Goal: Check status: Check status

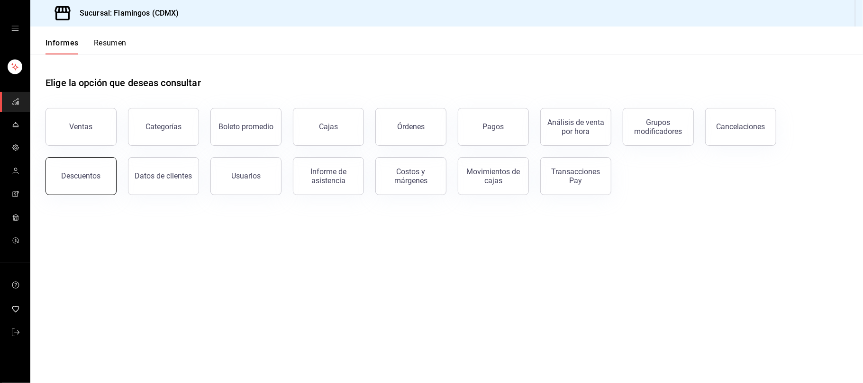
click at [86, 171] on button "Descuentos" at bounding box center [80, 176] width 71 height 38
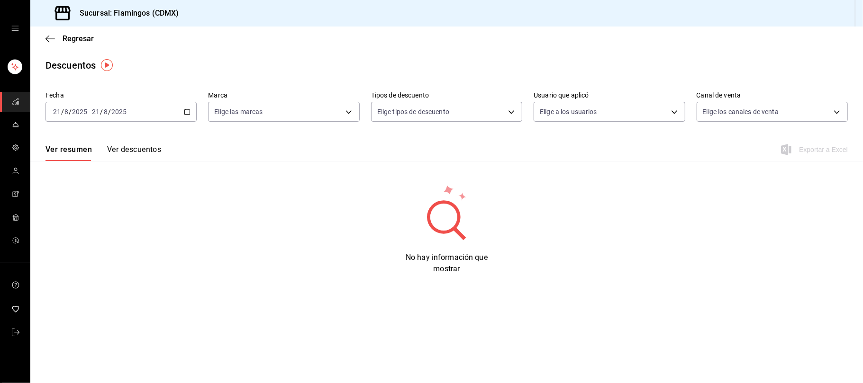
click at [184, 115] on div "[DATE] [DATE] - [DATE] [DATE]" at bounding box center [120, 112] width 151 height 20
click at [90, 165] on span "Ayer" at bounding box center [90, 162] width 73 height 10
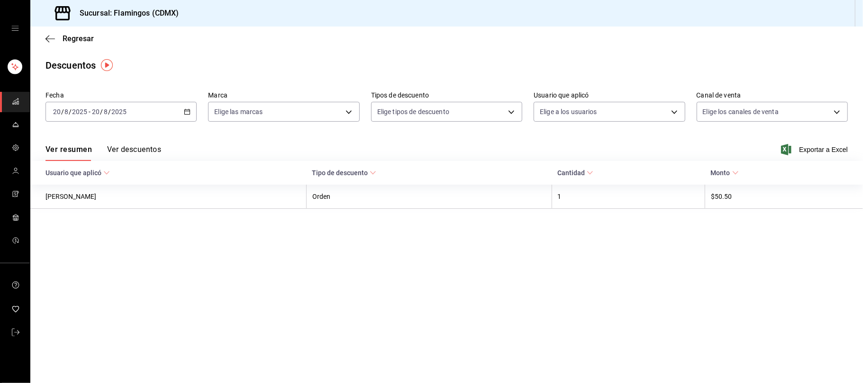
click at [65, 66] on font "Descuentos" at bounding box center [70, 65] width 50 height 11
click at [71, 35] on font "Regresar" at bounding box center [78, 38] width 31 height 9
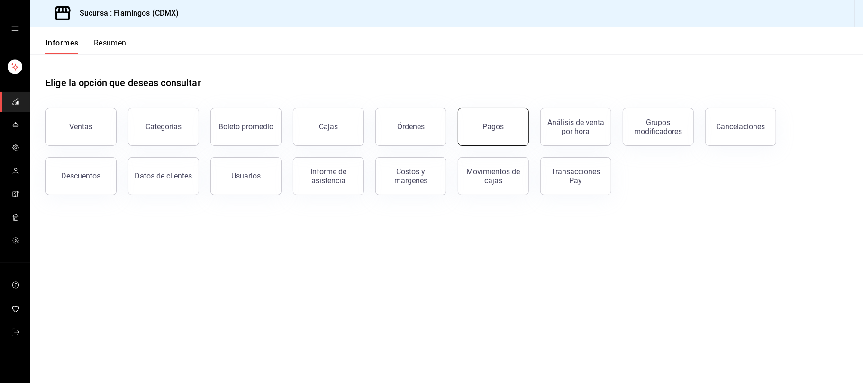
click at [499, 134] on button "Pagos" at bounding box center [493, 127] width 71 height 38
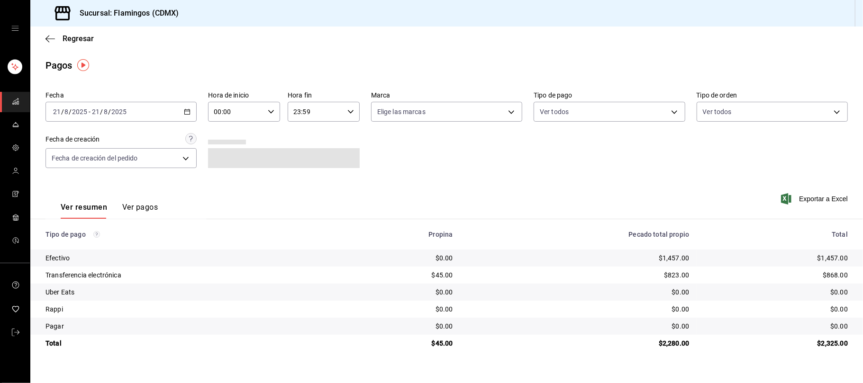
click at [188, 113] on icon "button" at bounding box center [187, 112] width 7 height 7
click at [72, 159] on span "Ayer" at bounding box center [90, 162] width 73 height 10
